Goal: Task Accomplishment & Management: Manage account settings

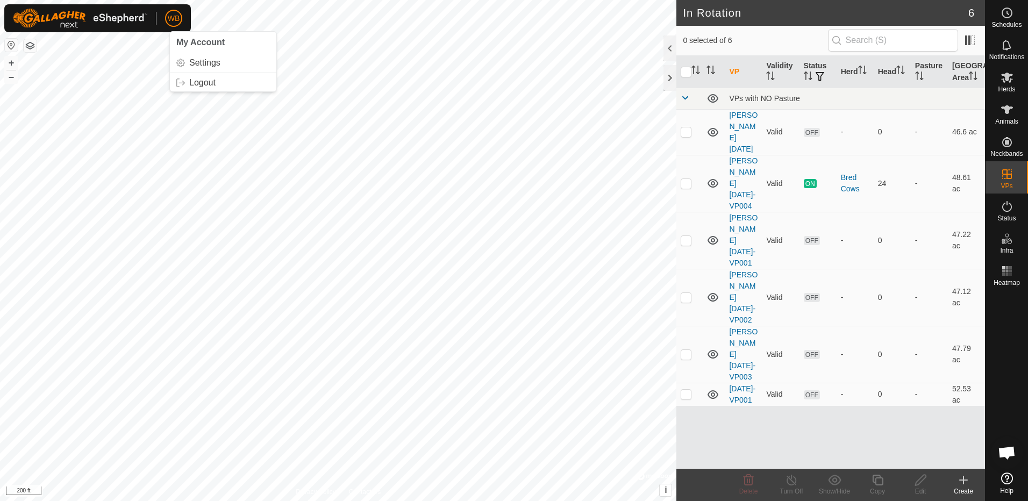
click at [174, 16] on span "WB" at bounding box center [174, 18] width 12 height 11
click at [203, 82] on link "Logout" at bounding box center [223, 82] width 107 height 17
